Goal: Information Seeking & Learning: Learn about a topic

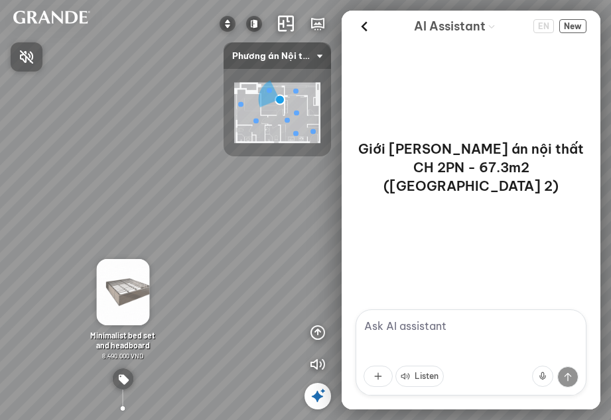
click at [366, 27] on div at bounding box center [305, 210] width 611 height 420
click at [276, 99] on img at bounding box center [277, 113] width 86 height 61
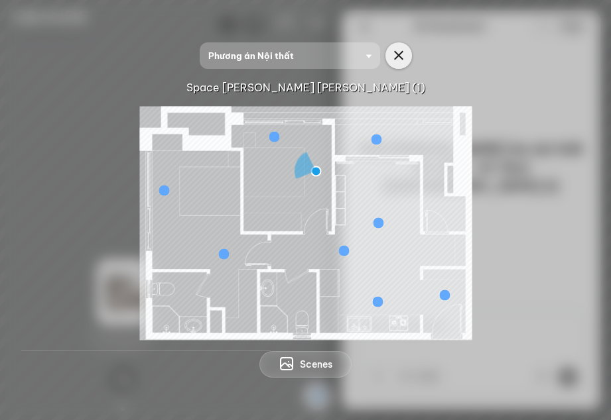
click at [401, 49] on icon "button" at bounding box center [398, 56] width 16 height 16
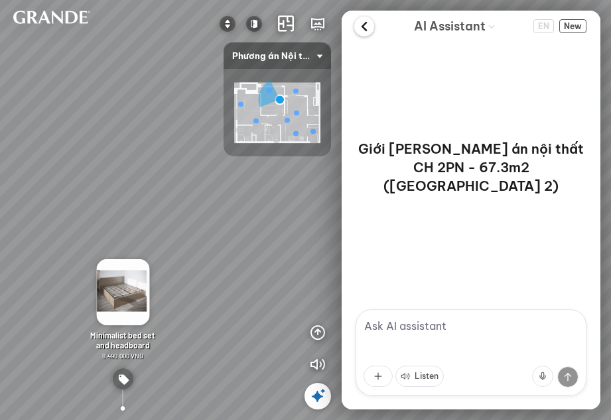
click at [367, 22] on icon at bounding box center [364, 27] width 20 height 20
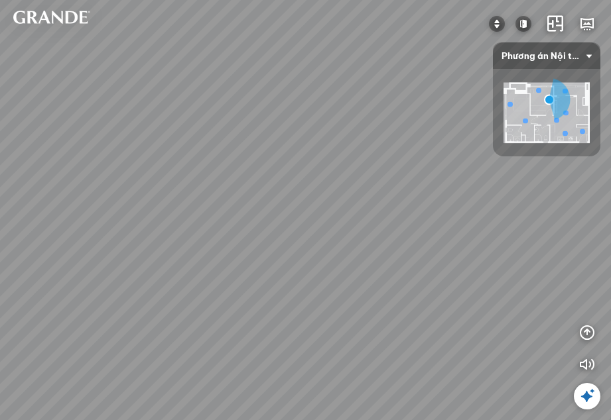
drag, startPoint x: 527, startPoint y: 288, endPoint x: 215, endPoint y: 289, distance: 312.2
click at [219, 288] on div "Minimalist decorative wardrobe – Plus 18.990.000 VND Minimalist bedside cabinet…" at bounding box center [305, 210] width 611 height 420
drag, startPoint x: 420, startPoint y: 285, endPoint x: 565, endPoint y: 310, distance: 147.2
click at [565, 310] on div "Minimalist decorative wardrobe – Plus 18.990.000 VND Minimalist bedside cabinet…" at bounding box center [305, 210] width 611 height 420
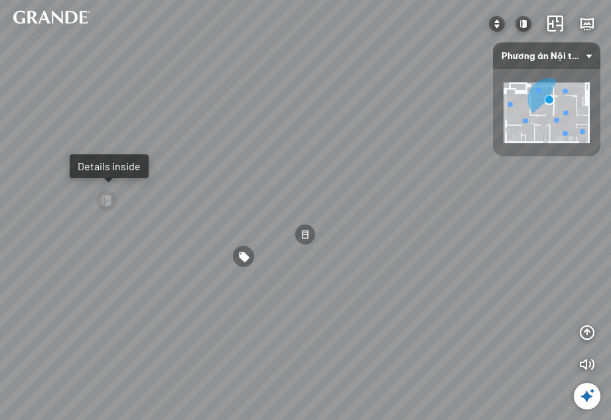
drag, startPoint x: 302, startPoint y: 288, endPoint x: 353, endPoint y: 257, distance: 60.7
click at [353, 257] on div "Minimalist decorative wardrobe – Plus 18.990.000 VND Minimalist bedside cabinet…" at bounding box center [305, 210] width 611 height 420
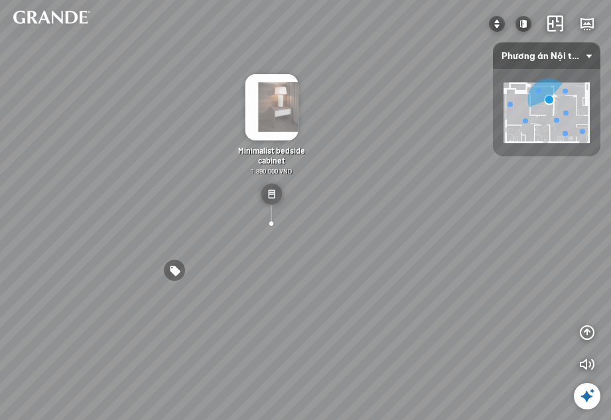
drag, startPoint x: 436, startPoint y: 271, endPoint x: 393, endPoint y: 261, distance: 43.6
click at [393, 261] on div "Minimalist decorative wardrobe – Plus 18.990.000 VND Minimalist bedside cabinet…" at bounding box center [305, 210] width 611 height 420
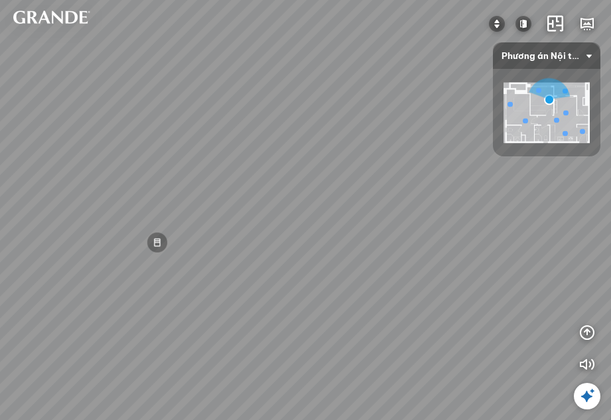
drag, startPoint x: 457, startPoint y: 278, endPoint x: 402, endPoint y: 264, distance: 56.0
click at [402, 264] on div "Minimalist decorative wardrobe – Plus 18.990.000 VND Minimalist bedside cabinet…" at bounding box center [305, 210] width 611 height 420
drag, startPoint x: 447, startPoint y: 304, endPoint x: 401, endPoint y: 307, distance: 46.5
click at [401, 307] on div "Minimalist decorative wardrobe – Plus 18.990.000 VND Minimalist bedside cabinet…" at bounding box center [305, 210] width 611 height 420
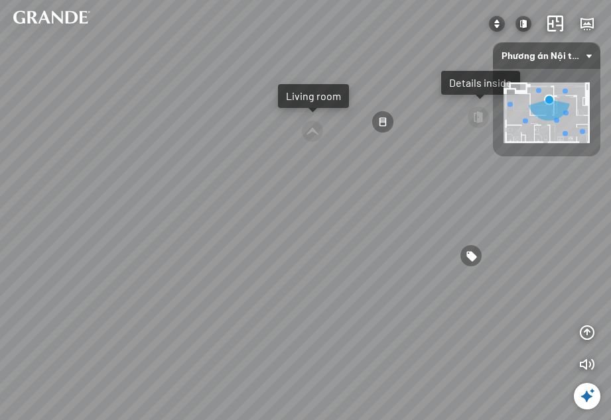
drag, startPoint x: 478, startPoint y: 324, endPoint x: 304, endPoint y: 289, distance: 177.8
click at [304, 289] on div "Minimalist decorative wardrobe – Plus 18.990.000 VND Minimalist bedside cabinet…" at bounding box center [305, 210] width 611 height 420
click at [520, 132] on img at bounding box center [546, 113] width 86 height 61
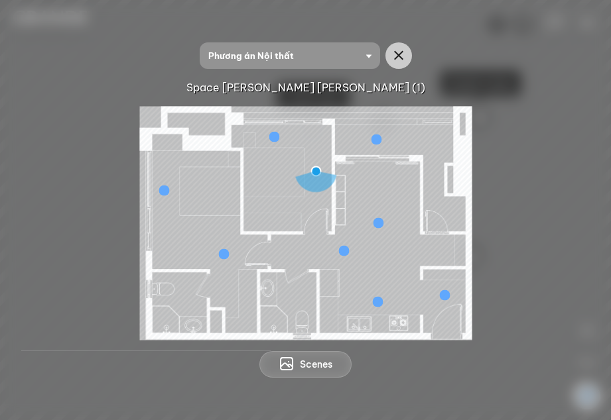
click at [378, 223] on div at bounding box center [378, 223] width 11 height 11
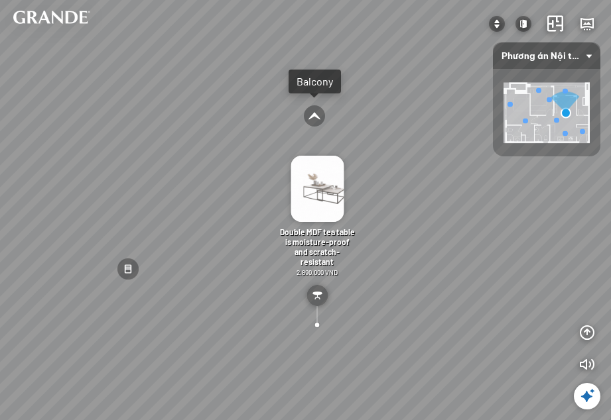
drag, startPoint x: 374, startPoint y: 287, endPoint x: 394, endPoint y: 241, distance: 50.5
click at [400, 228] on div "Minimalist TV shelf 3.380.000 VND Felt-covered sofa 6.990.000 VND MDF dining ta…" at bounding box center [305, 210] width 611 height 420
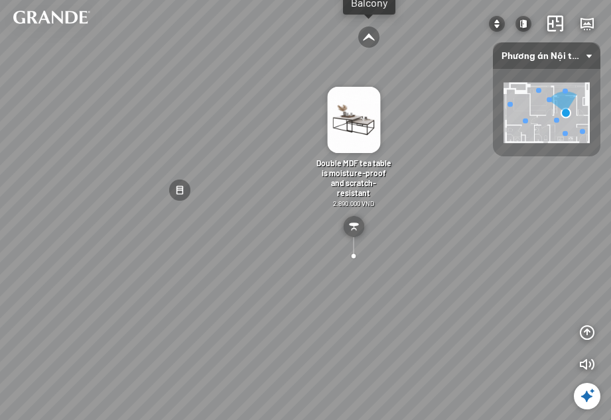
drag, startPoint x: 371, startPoint y: 341, endPoint x: 418, endPoint y: 274, distance: 81.8
click at [418, 274] on div "Minimalist TV shelf 3.380.000 VND Felt-covered sofa 6.990.000 VND MDF dining ta…" at bounding box center [305, 210] width 611 height 420
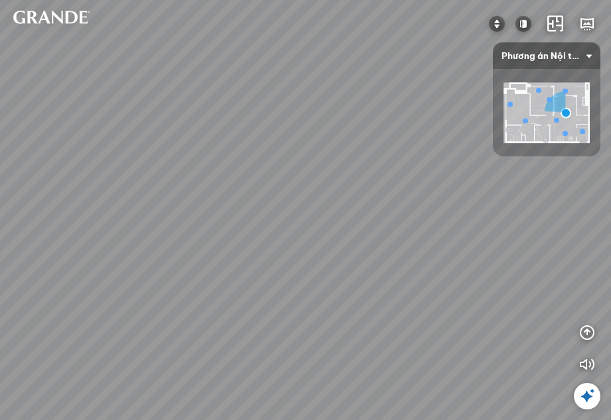
drag, startPoint x: 172, startPoint y: 223, endPoint x: 361, endPoint y: 208, distance: 189.5
click at [361, 208] on div "Minimalist TV shelf 3.380.000 VND Felt-covered sofa 6.990.000 VND MDF dining ta…" at bounding box center [305, 210] width 611 height 420
drag, startPoint x: 404, startPoint y: 201, endPoint x: 215, endPoint y: 263, distance: 198.9
click at [215, 263] on div "Minimalist TV shelf 3.380.000 VND Felt-covered sofa 6.990.000 VND MDF dining ta…" at bounding box center [305, 210] width 611 height 420
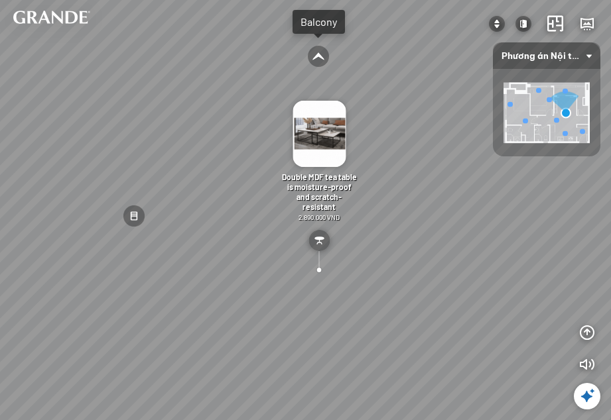
drag, startPoint x: 489, startPoint y: 292, endPoint x: 428, endPoint y: 257, distance: 71.0
click at [428, 257] on div "Minimalist TV shelf 3.380.000 VND Felt-covered sofa 6.990.000 VND MDF dining ta…" at bounding box center [305, 210] width 611 height 420
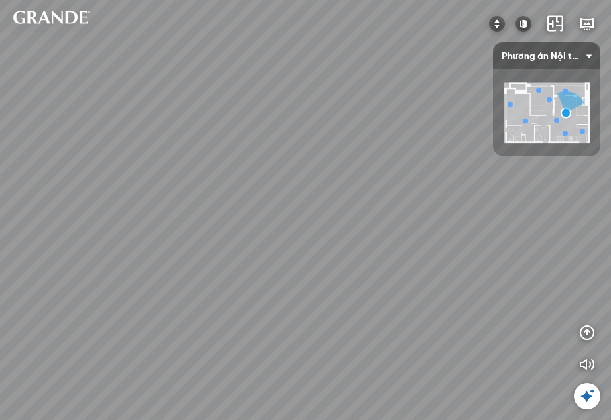
drag, startPoint x: 404, startPoint y: 348, endPoint x: 290, endPoint y: 377, distance: 116.9
click at [290, 377] on div "Minimalist TV shelf 3.380.000 VND Felt-covered sofa 6.990.000 VND MDF dining ta…" at bounding box center [305, 210] width 611 height 420
drag, startPoint x: 422, startPoint y: 300, endPoint x: 57, endPoint y: 282, distance: 365.1
click at [27, 288] on div "Minimalist TV shelf 3.380.000 VND Felt-covered sofa 6.990.000 VND MDF dining ta…" at bounding box center [305, 210] width 611 height 420
drag, startPoint x: 418, startPoint y: 259, endPoint x: 205, endPoint y: 251, distance: 212.3
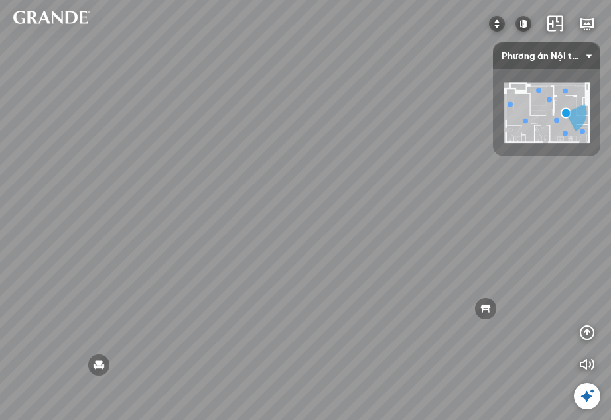
click at [205, 251] on div "Minimalist TV shelf 3.380.000 VND Felt-covered sofa 6.990.000 VND MDF dining ta…" at bounding box center [305, 210] width 611 height 420
drag, startPoint x: 554, startPoint y: 270, endPoint x: 509, endPoint y: 333, distance: 77.6
click at [509, 333] on div "Minimalist TV shelf 3.380.000 VND Felt-covered sofa 6.990.000 VND MDF dining ta…" at bounding box center [305, 210] width 611 height 420
click at [511, 102] on div at bounding box center [509, 104] width 5 height 5
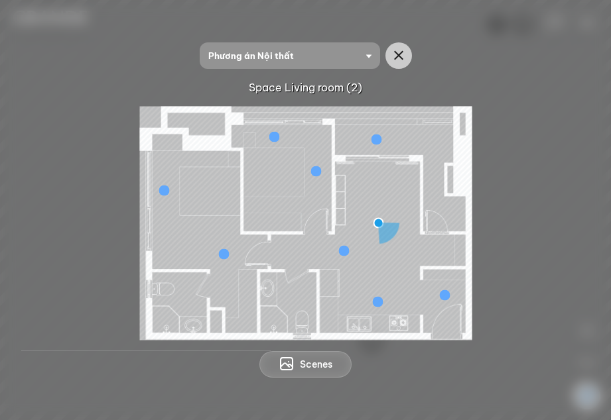
click at [161, 193] on div at bounding box center [164, 190] width 11 height 11
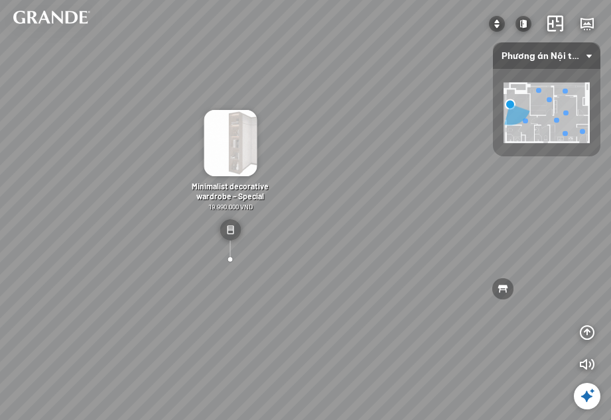
click at [238, 149] on img at bounding box center [230, 143] width 53 height 66
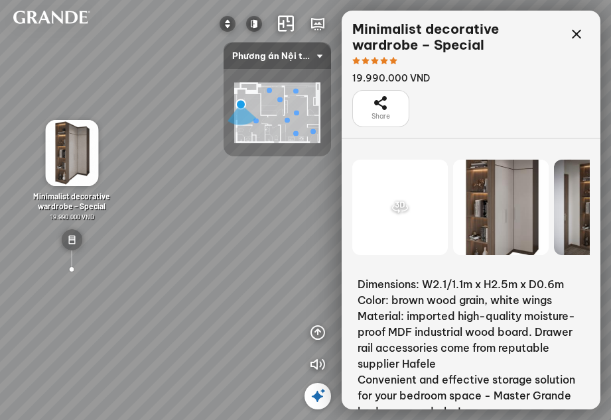
drag, startPoint x: 359, startPoint y: 283, endPoint x: 499, endPoint y: 329, distance: 147.4
click at [390, 281] on li "Dimensions: W2.1/1.1m x H2.5m x D0.6m" at bounding box center [470, 284] width 227 height 16
drag, startPoint x: 355, startPoint y: 282, endPoint x: 487, endPoint y: 337, distance: 142.7
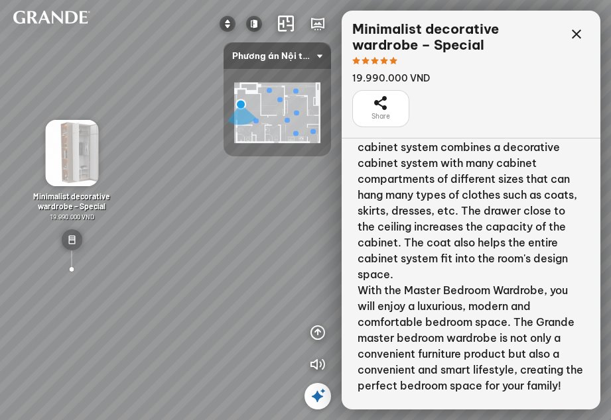
scroll to position [630, 0]
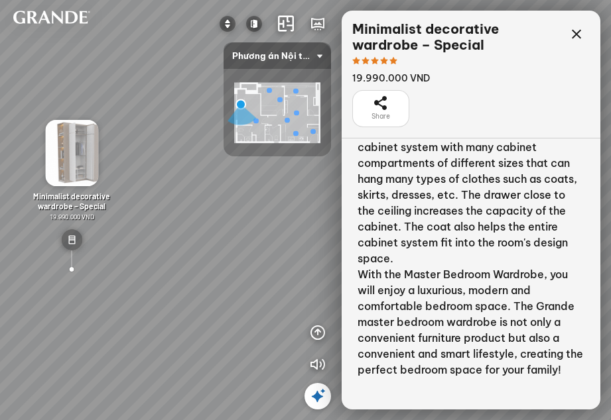
drag, startPoint x: 402, startPoint y: 384, endPoint x: 382, endPoint y: 384, distance: 19.9
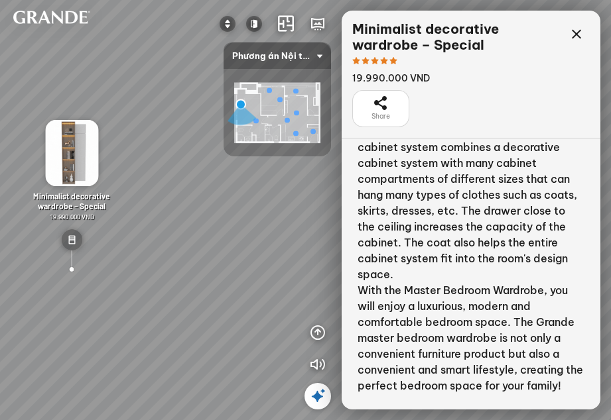
click at [66, 147] on img at bounding box center [71, 153] width 53 height 66
click at [580, 35] on icon at bounding box center [576, 35] width 16 height 16
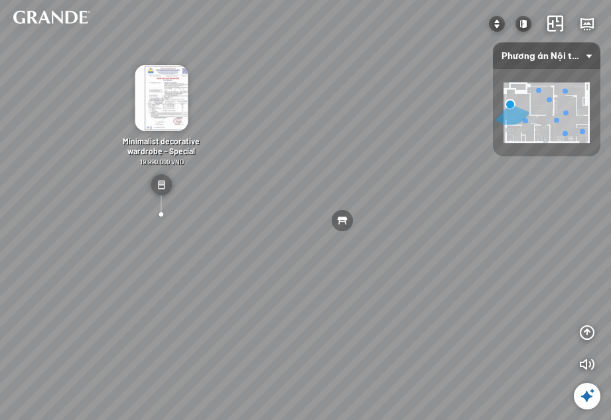
drag, startPoint x: 444, startPoint y: 255, endPoint x: 363, endPoint y: 234, distance: 83.6
click at [363, 234] on div "Minimalist bed set and headboard 8.490.000 VND MDF desk and bookshelf set is mo…" at bounding box center [305, 210] width 611 height 420
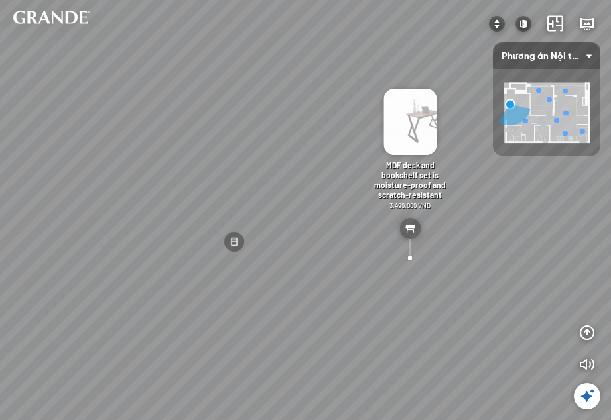
drag, startPoint x: 245, startPoint y: 248, endPoint x: 322, endPoint y: 284, distance: 85.1
click at [322, 284] on div "Minimalist bed set and headboard 8.490.000 VND MDF desk and bookshelf set is mo…" at bounding box center [305, 210] width 611 height 420
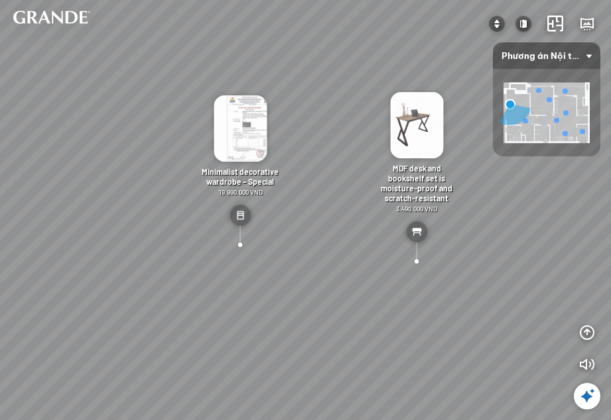
click at [411, 270] on div "Minimalist bed set and headboard 8.490.000 VND MDF desk and bookshelf set is mo…" at bounding box center [305, 210] width 611 height 420
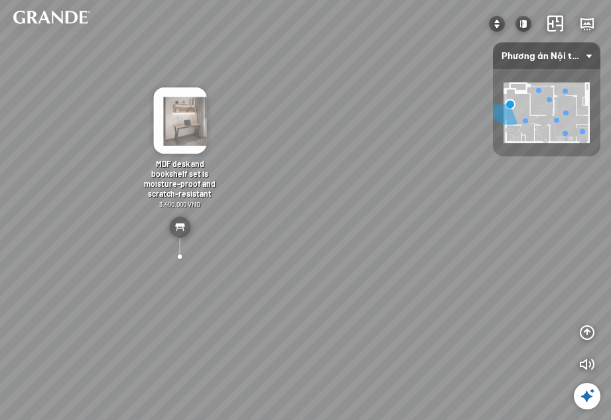
drag, startPoint x: 439, startPoint y: 280, endPoint x: 324, endPoint y: 264, distance: 115.7
click at [324, 264] on div "Minimalist bed set and headboard 8.490.000 VND MDF desk and bookshelf set is mo…" at bounding box center [305, 210] width 611 height 420
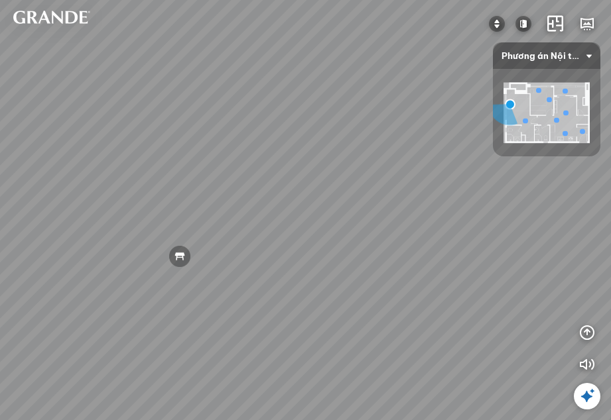
drag, startPoint x: 190, startPoint y: 249, endPoint x: 361, endPoint y: 291, distance: 176.9
click at [361, 290] on div "Minimalist bed set and headboard 8.490.000 VND MDF desk and bookshelf set is mo…" at bounding box center [305, 210] width 611 height 420
drag, startPoint x: 361, startPoint y: 226, endPoint x: 382, endPoint y: 241, distance: 25.2
click at [382, 241] on div "Minimalist bed set and headboard 8.490.000 VND MDF desk and bookshelf set is mo…" at bounding box center [305, 210] width 611 height 420
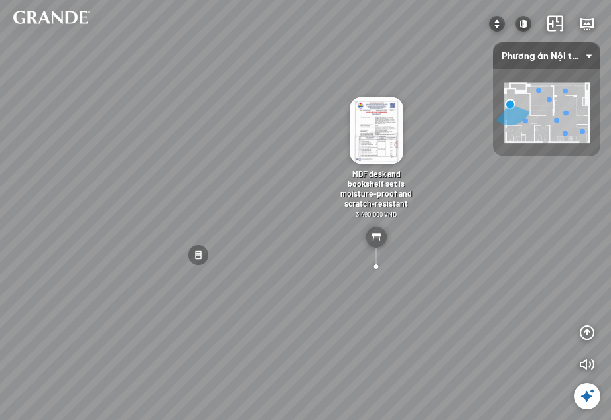
drag, startPoint x: 237, startPoint y: 241, endPoint x: 238, endPoint y: 232, distance: 9.3
click at [238, 232] on div "Minimalist bed set and headboard 8.490.000 VND MDF desk and bookshelf set is mo…" at bounding box center [305, 210] width 611 height 420
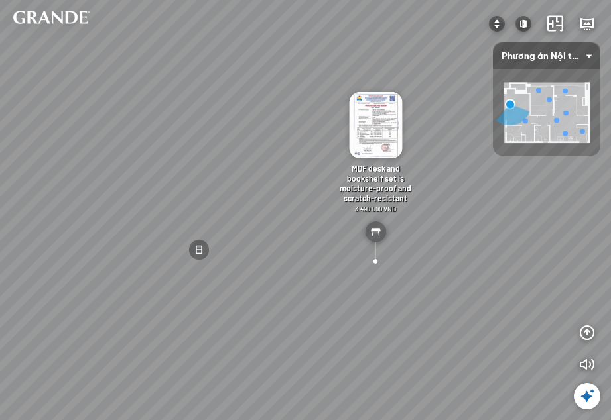
click at [181, 163] on div "Minimalist bed set and headboard 8.490.000 VND MDF desk and bookshelf set is mo…" at bounding box center [305, 210] width 611 height 420
click at [215, 221] on div "Minimalist bed set and headboard 8.490.000 VND MDF desk and bookshelf set is mo…" at bounding box center [305, 210] width 611 height 420
click at [516, 103] on img at bounding box center [546, 113] width 86 height 61
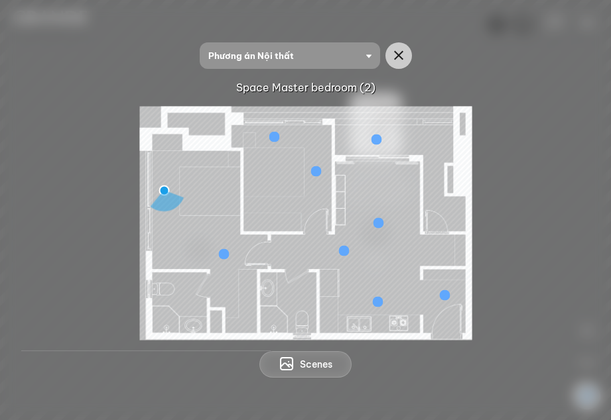
click at [167, 189] on img at bounding box center [305, 223] width 332 height 234
click at [160, 192] on img at bounding box center [305, 223] width 332 height 234
click at [375, 221] on div at bounding box center [378, 223] width 11 height 11
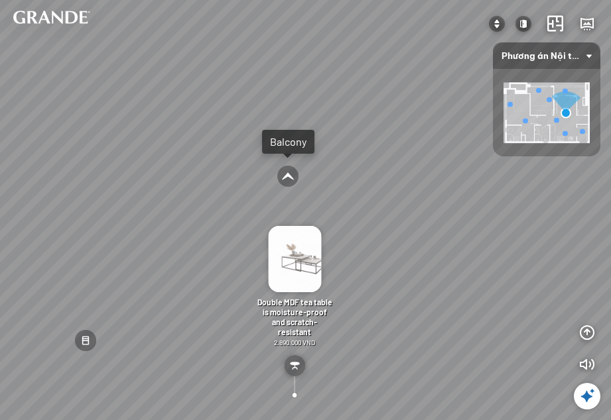
click at [303, 269] on img at bounding box center [294, 259] width 53 height 66
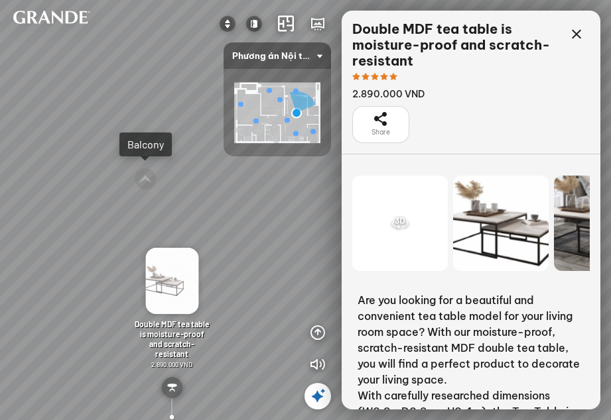
click at [527, 231] on div at bounding box center [500, 223] width 95 height 95
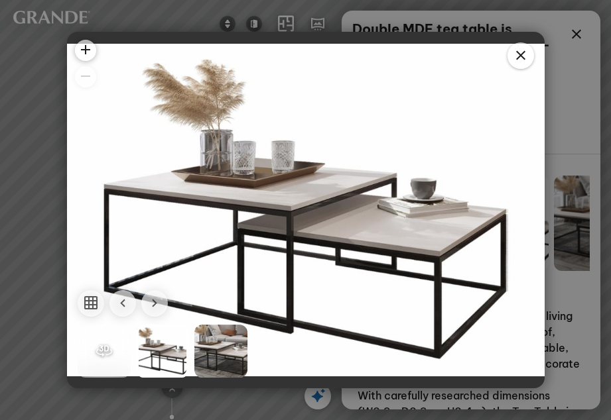
click at [571, 239] on div at bounding box center [305, 210] width 611 height 420
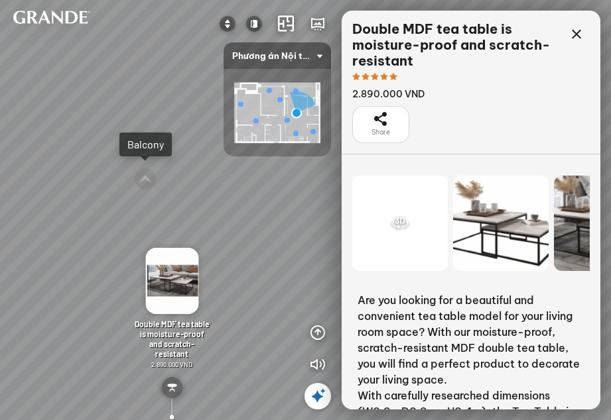
click at [530, 229] on div at bounding box center [500, 223] width 95 height 95
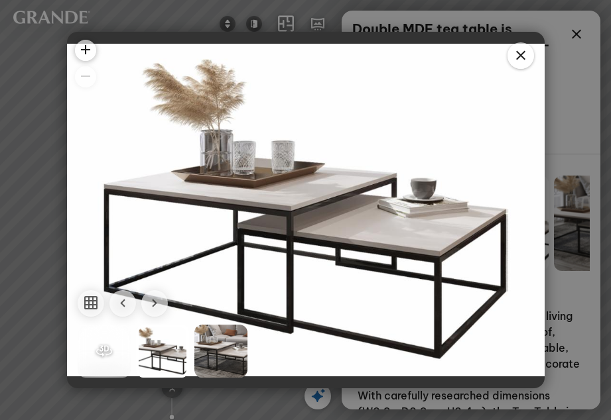
click at [154, 303] on icon "button" at bounding box center [154, 304] width 16 height 16
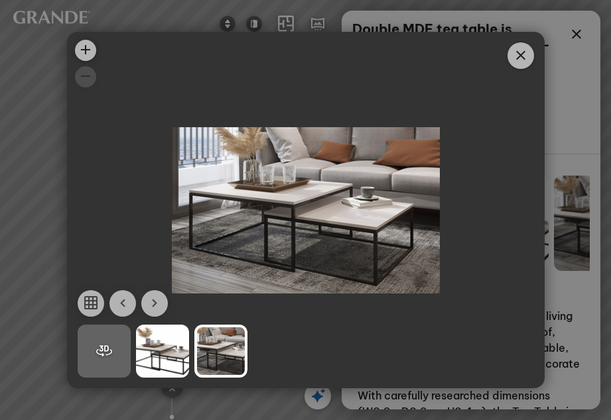
click at [126, 304] on icon "button" at bounding box center [123, 304] width 16 height 16
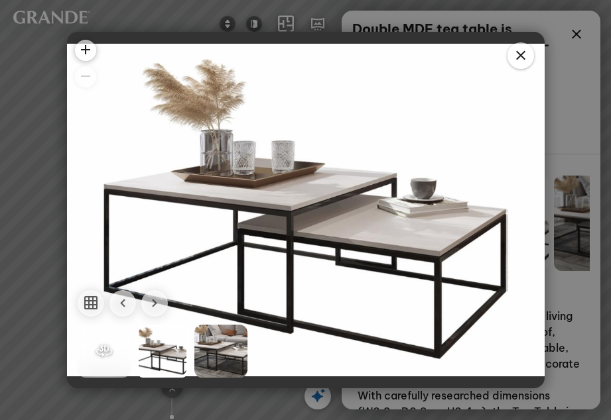
click at [520, 55] on icon "Close" at bounding box center [520, 56] width 16 height 16
